Goal: Check status: Check status

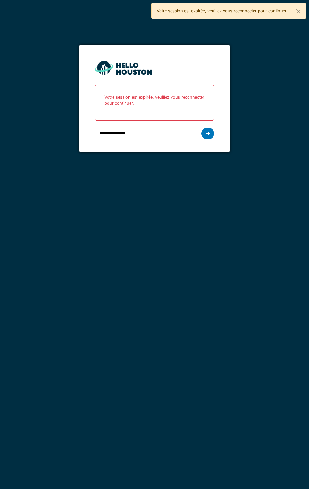
click at [207, 133] on icon at bounding box center [207, 133] width 4 height 5
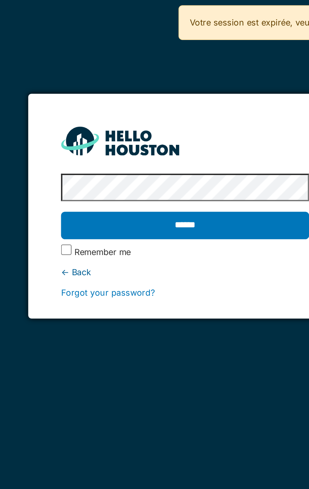
click at [151, 108] on input "******" at bounding box center [154, 108] width 119 height 13
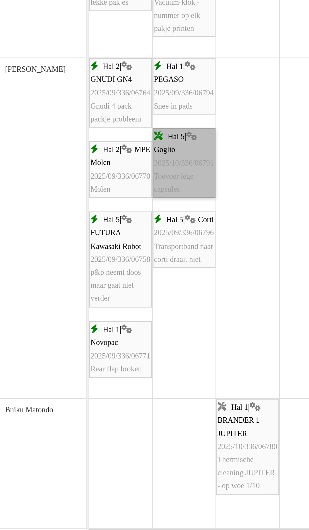
click at [136, 263] on link "Hal 5 | Goglio 2025/10/336/06791 Toevoer lege capsules" at bounding box center [137, 254] width 29 height 32
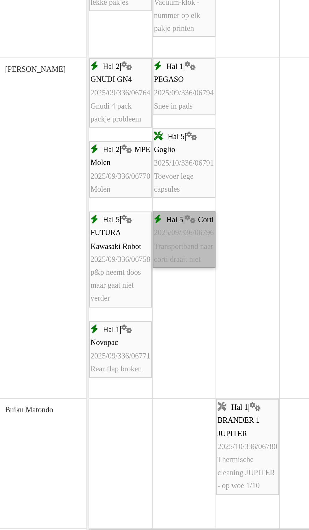
click at [135, 302] on link "Hal 5 | Corti 2025/09/336/06796 Transportband naar corti draait niet" at bounding box center [137, 289] width 29 height 26
